Goal: Task Accomplishment & Management: Use online tool/utility

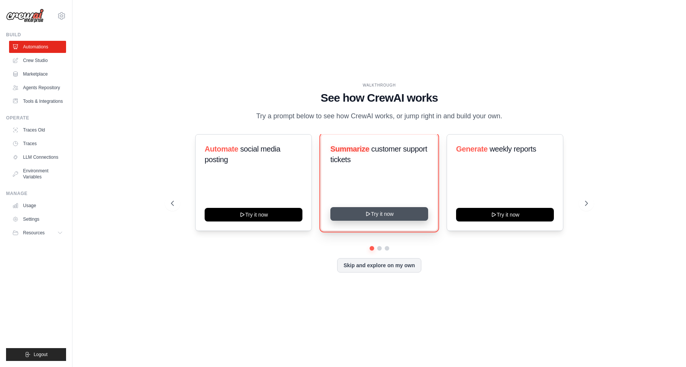
click at [392, 216] on button "Try it now" at bounding box center [379, 214] width 98 height 14
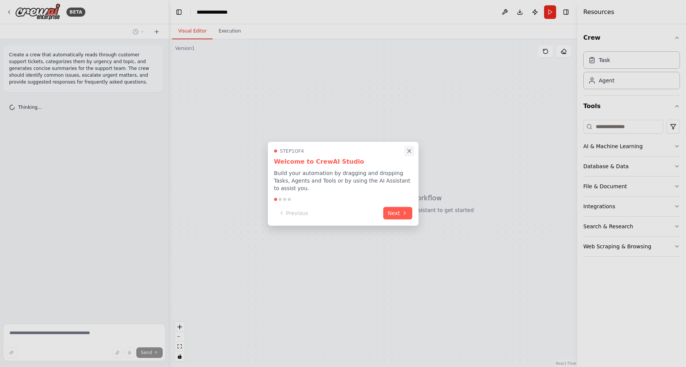
click at [409, 151] on icon "Close walkthrough" at bounding box center [409, 150] width 7 height 7
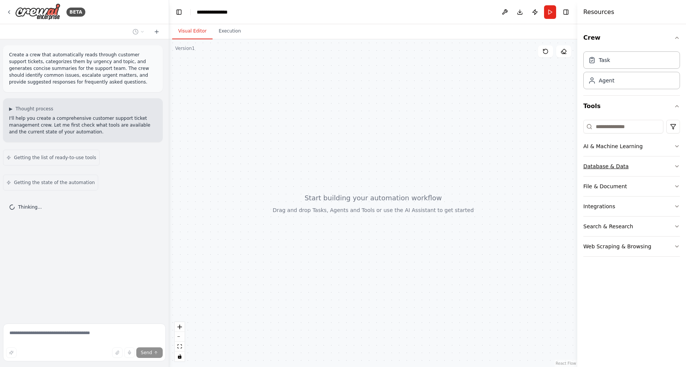
click at [649, 166] on button "Database & Data" at bounding box center [631, 166] width 97 height 20
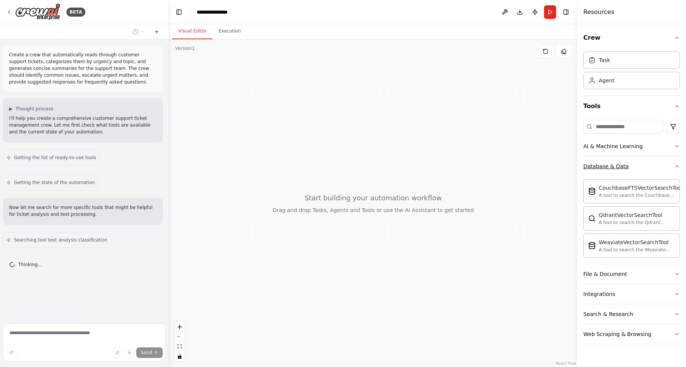
click at [649, 166] on button "Database & Data" at bounding box center [631, 166] width 97 height 20
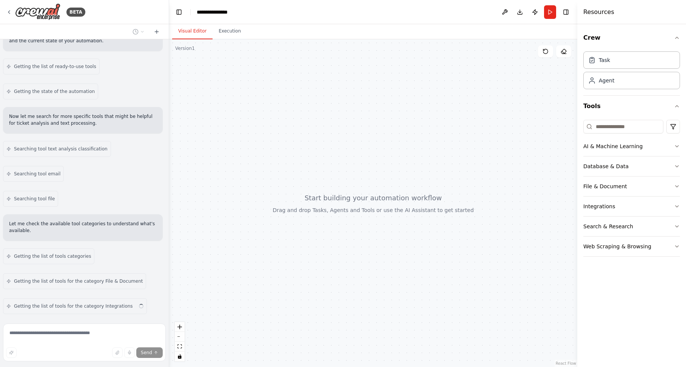
scroll to position [116, 0]
